Goal: Find specific page/section: Find specific page/section

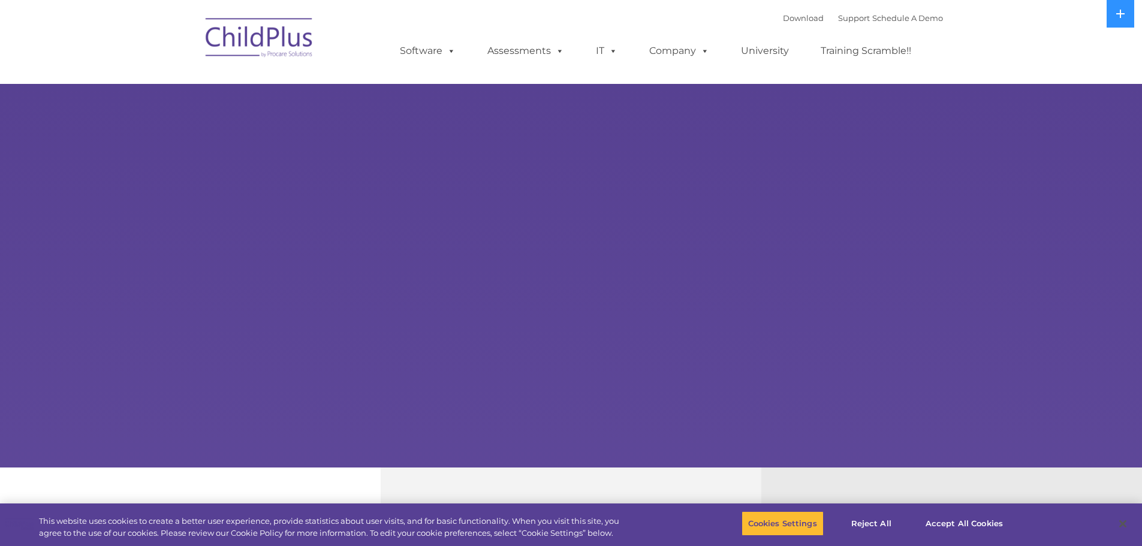
select select "MEDIUM"
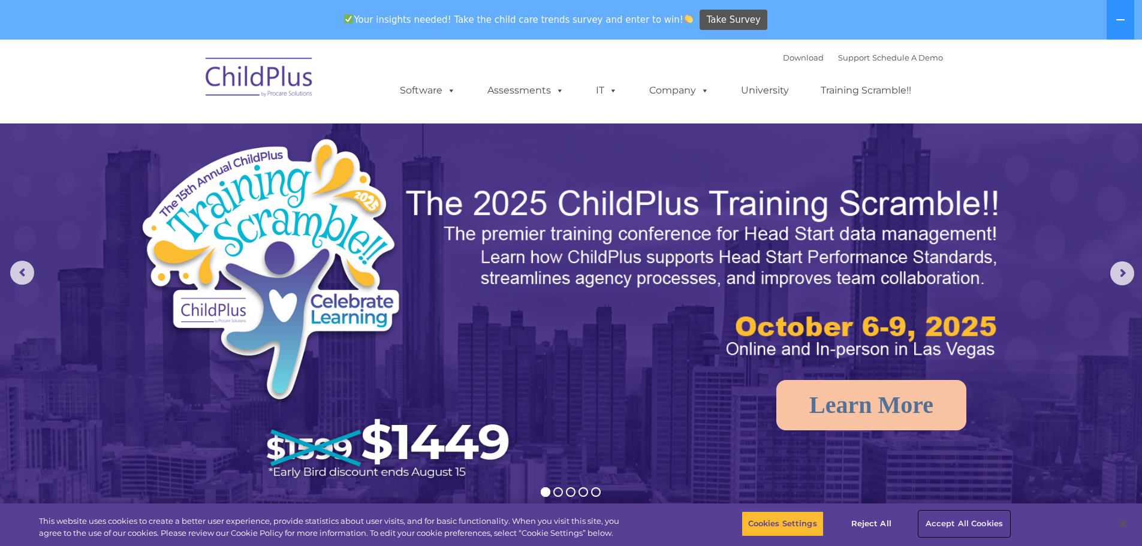
click at [953, 524] on button "Accept All Cookies" at bounding box center [964, 523] width 90 height 25
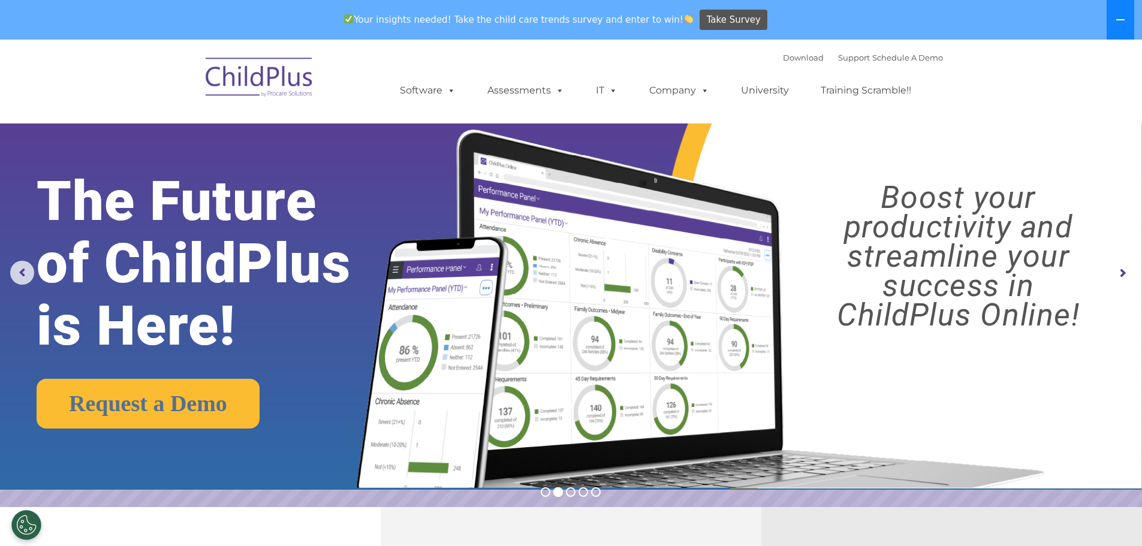
click at [1127, 19] on button at bounding box center [1120, 20] width 28 height 40
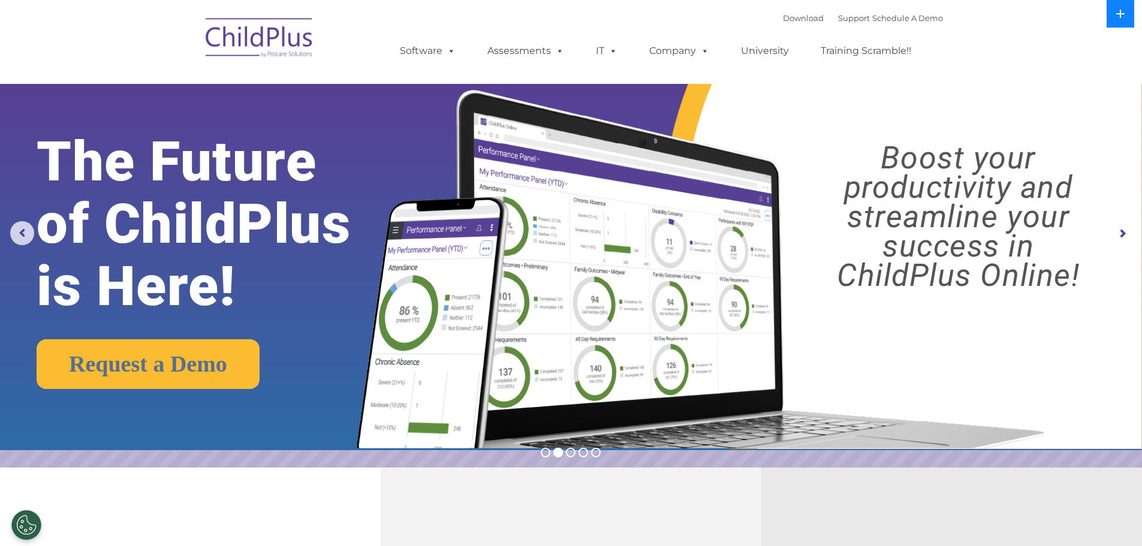
click at [1120, 15] on icon at bounding box center [1120, 14] width 8 height 8
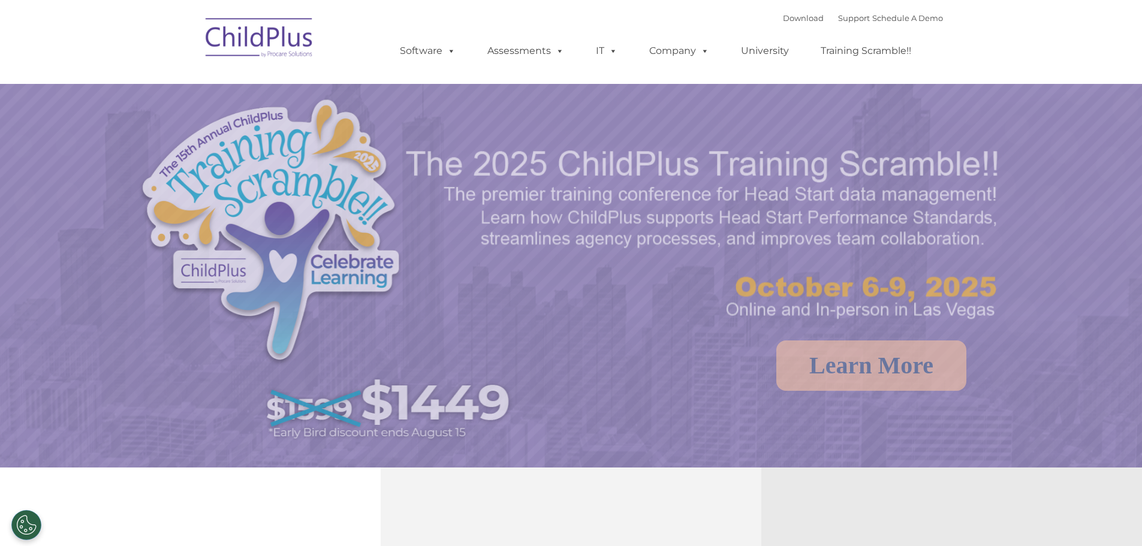
select select "MEDIUM"
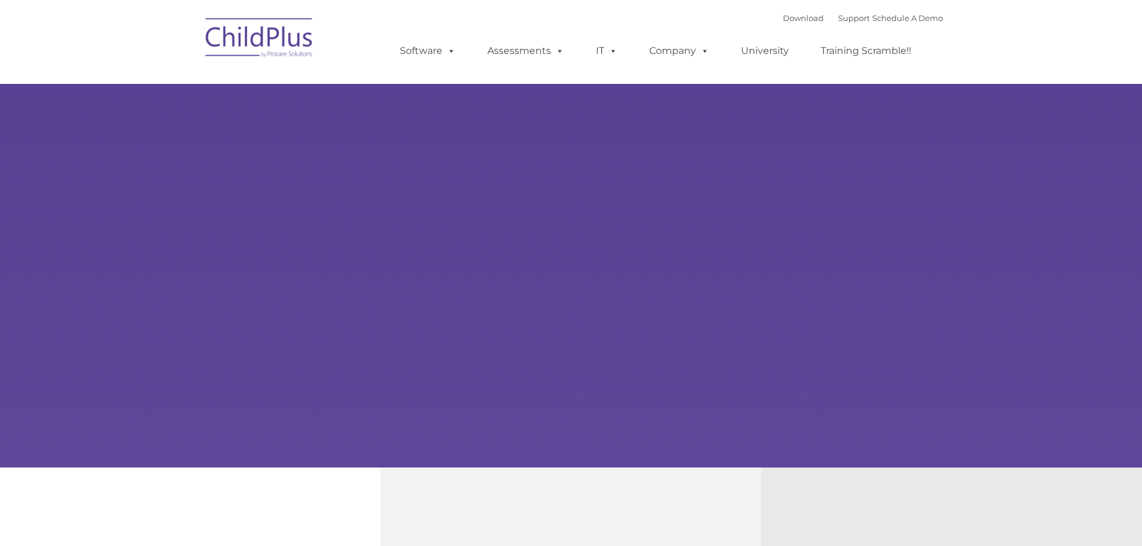
type input ""
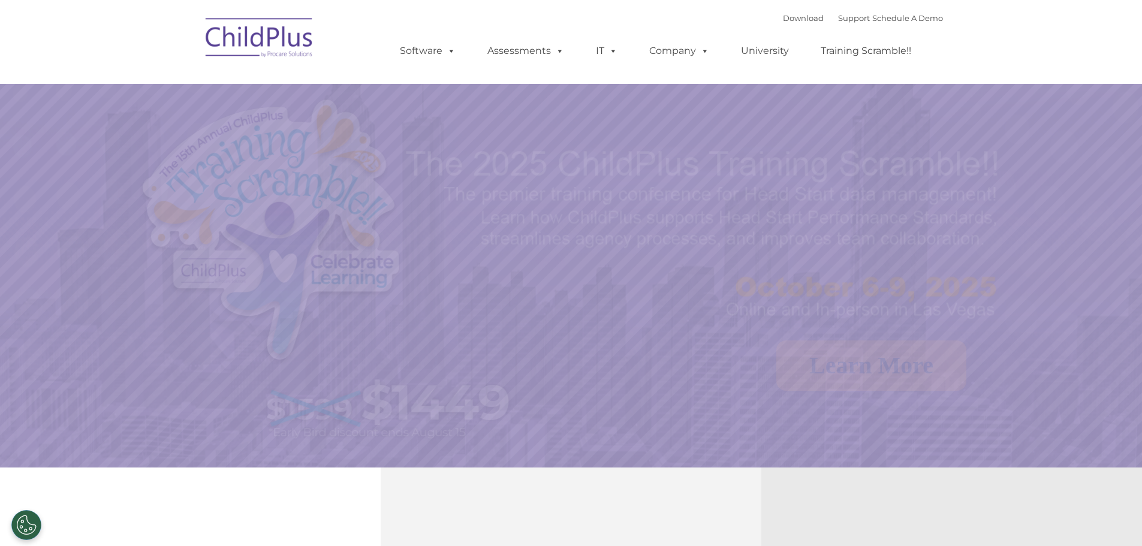
select select "MEDIUM"
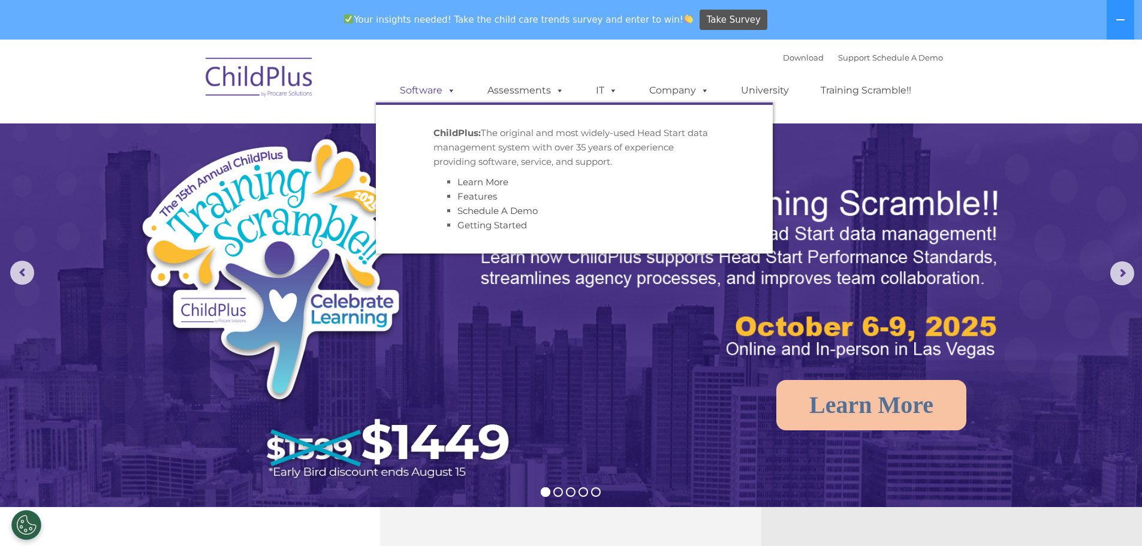
click at [420, 90] on link "Software" at bounding box center [428, 91] width 80 height 24
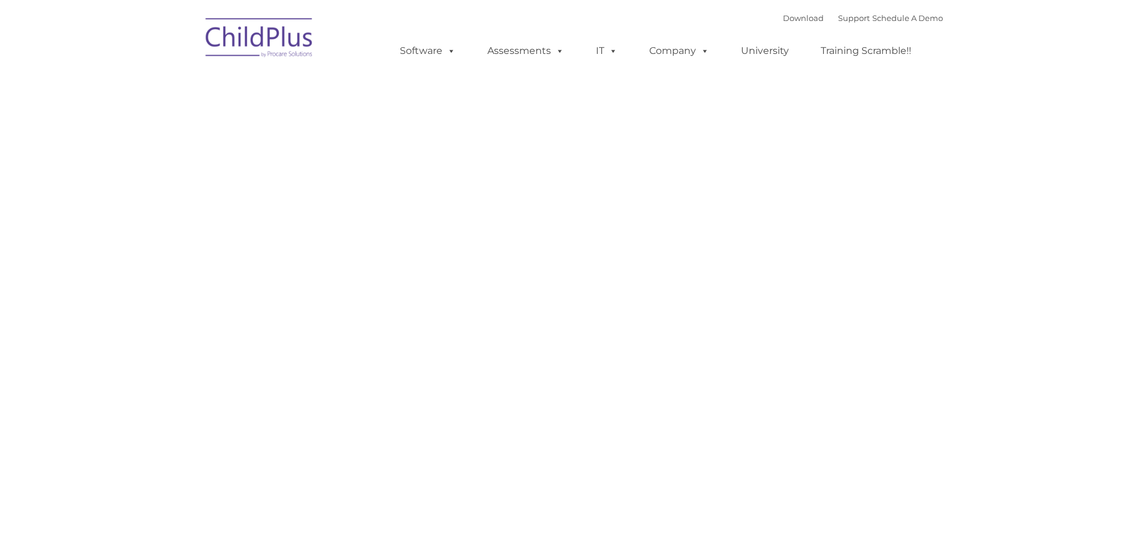
type input ""
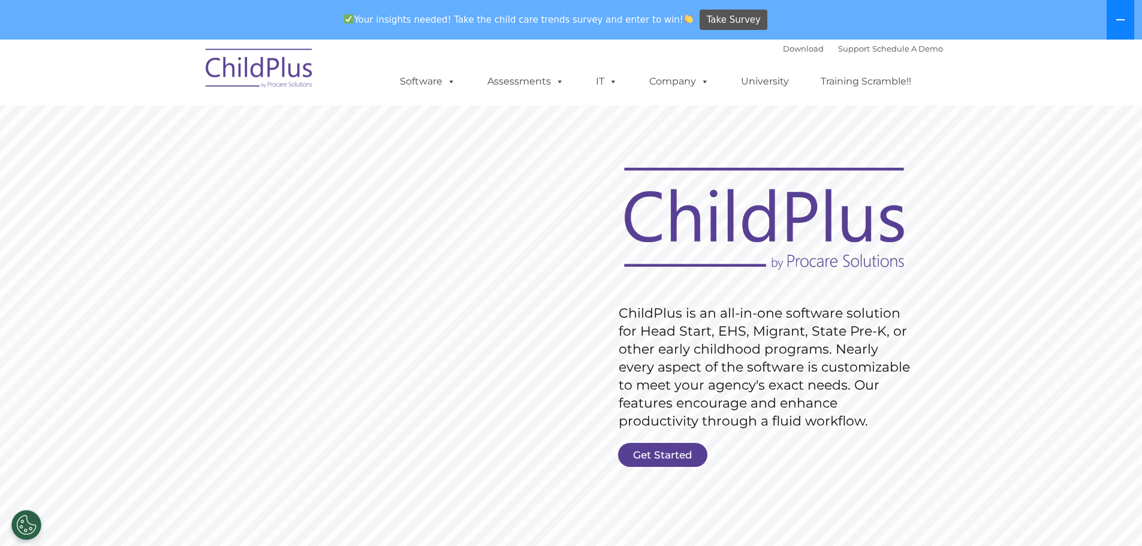
click at [1123, 22] on icon at bounding box center [1120, 20] width 10 height 10
